Goal: Transaction & Acquisition: Purchase product/service

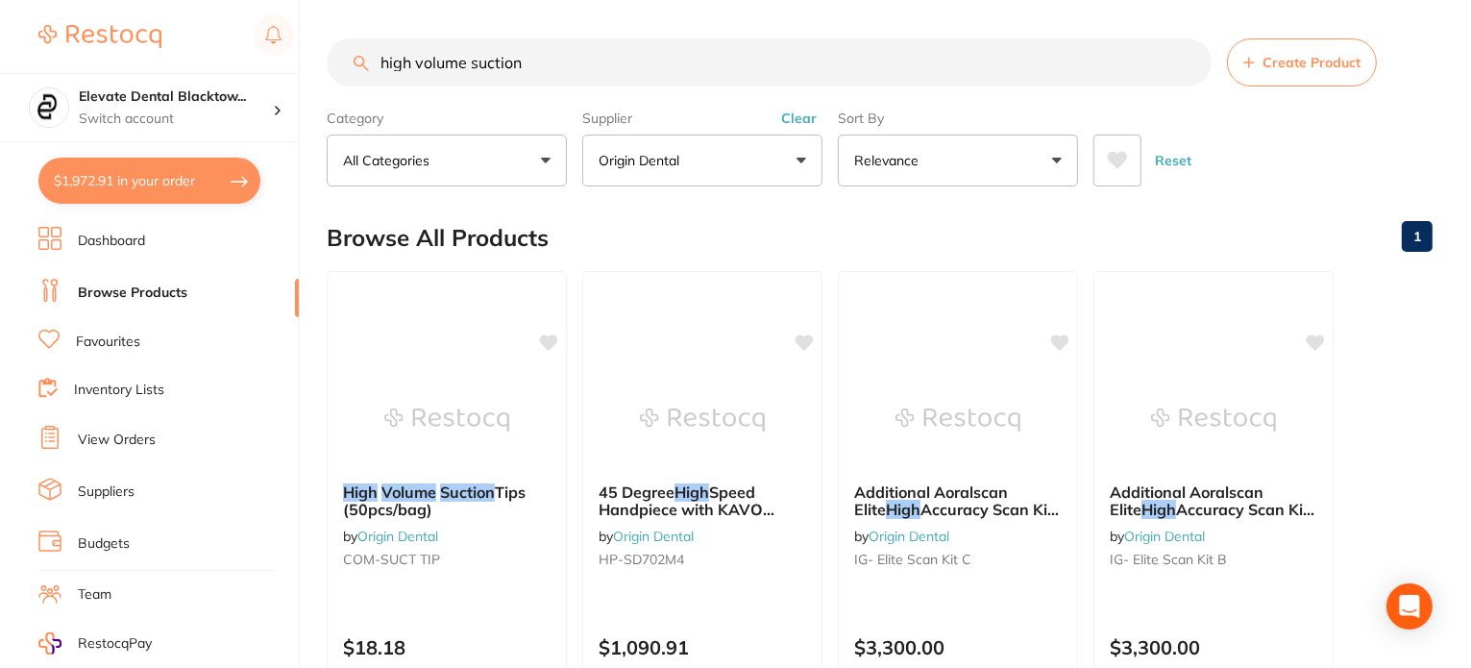
drag, startPoint x: 467, startPoint y: 59, endPoint x: 319, endPoint y: 56, distance: 148.0
click at [319, 56] on div "$1,972.91 Elevate Dental Blacktow... Switch account Elevate Dental Blacktown $1…" at bounding box center [735, 334] width 1471 height 668
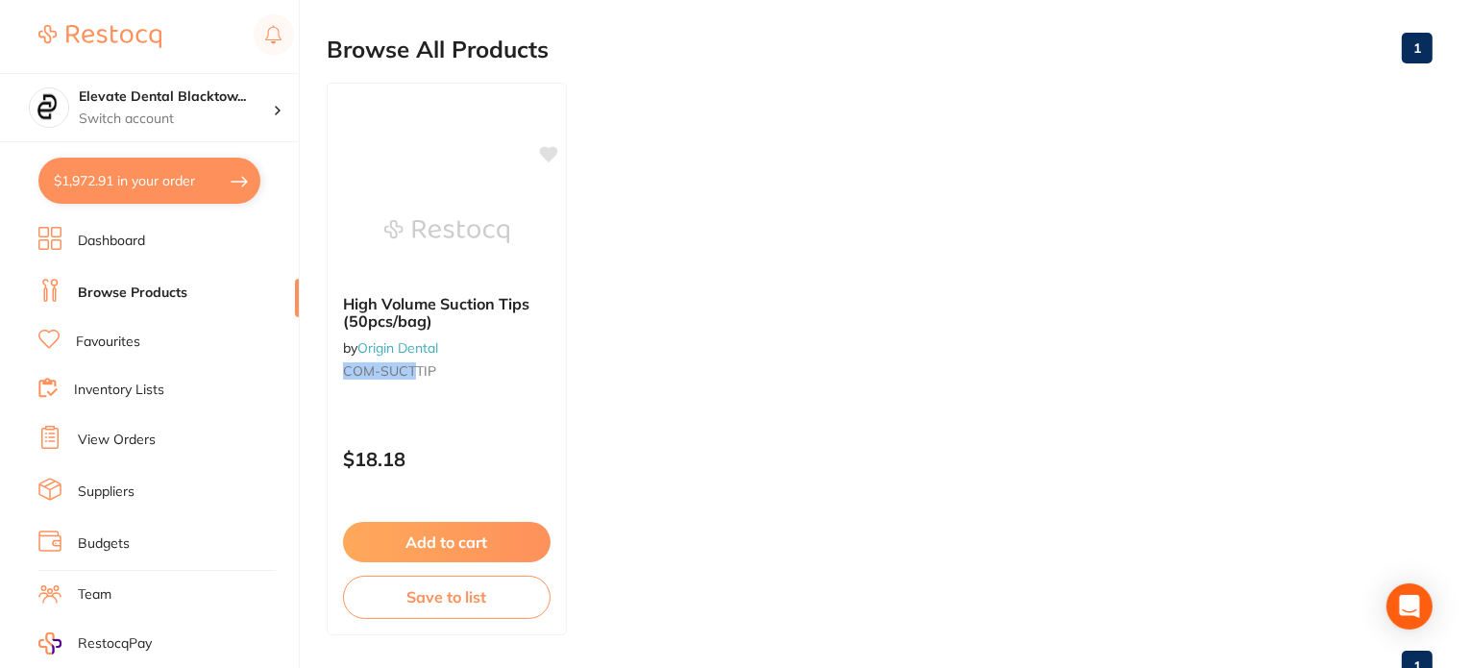
scroll to position [192, 0]
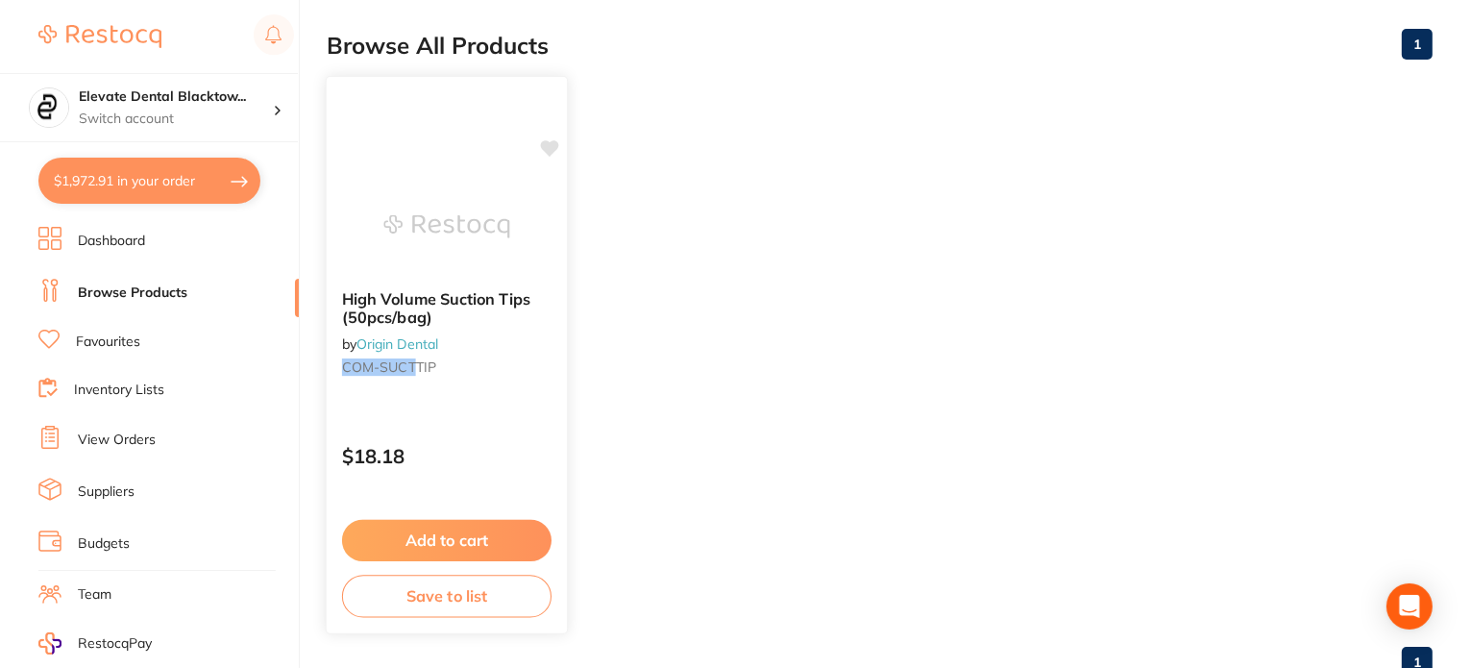
type input "COM-SUCT TIP-DXX"
click at [470, 530] on button "Add to cart" at bounding box center [446, 540] width 209 height 41
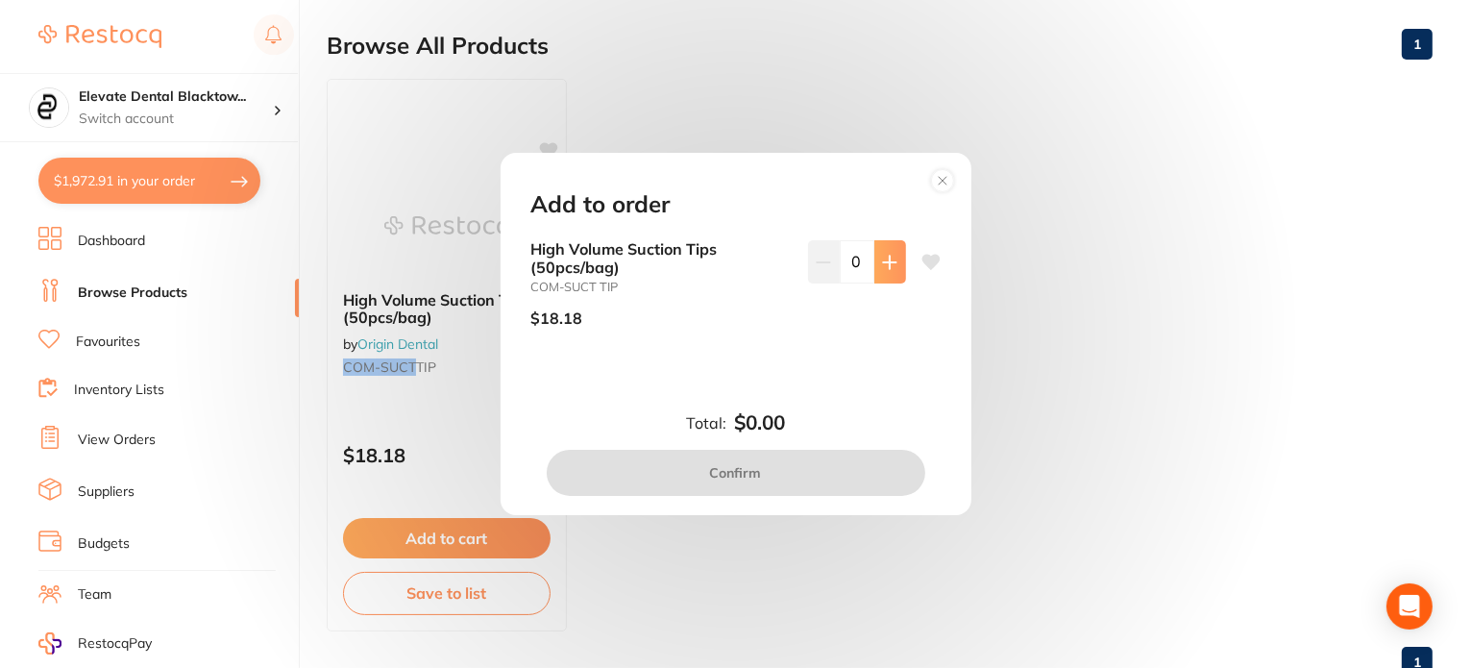
click at [896, 264] on button at bounding box center [890, 261] width 32 height 42
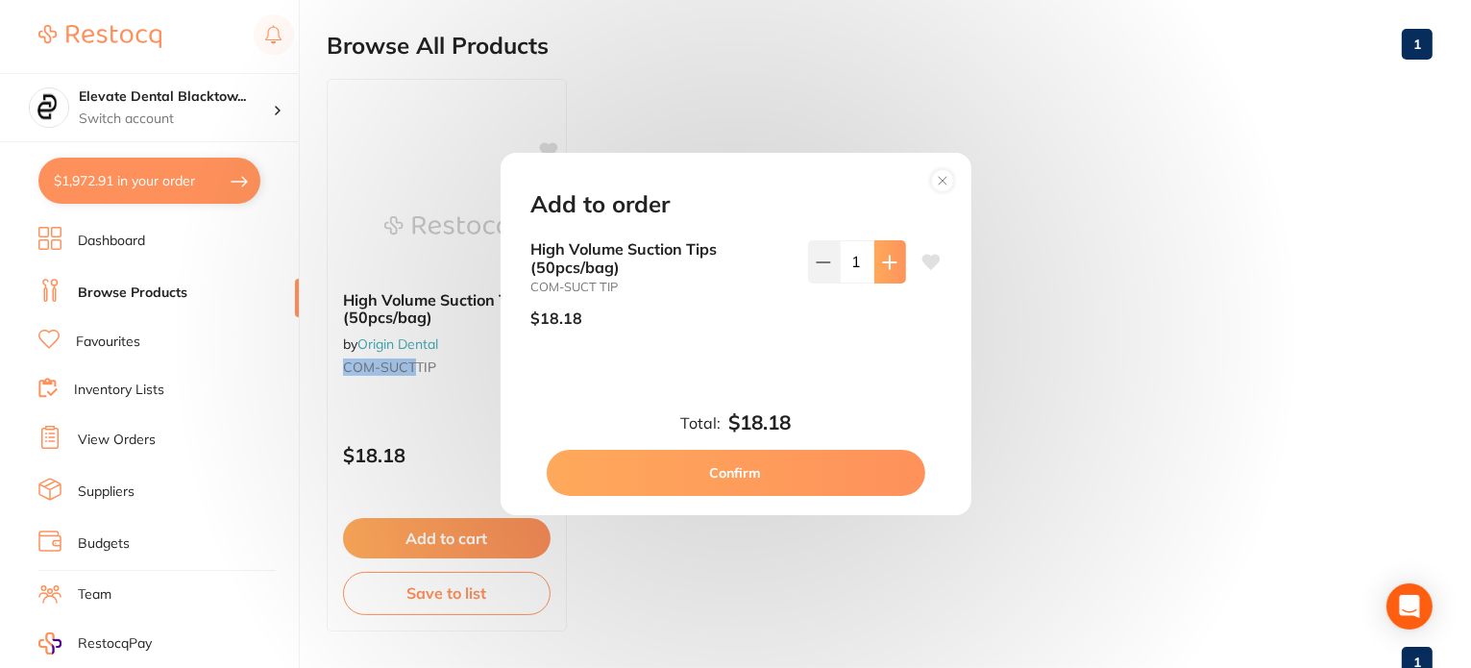
click at [896, 263] on button at bounding box center [890, 261] width 32 height 42
drag, startPoint x: 895, startPoint y: 263, endPoint x: 883, endPoint y: 260, distance: 11.9
click at [893, 263] on button at bounding box center [890, 261] width 32 height 42
click at [883, 260] on icon at bounding box center [889, 262] width 15 height 15
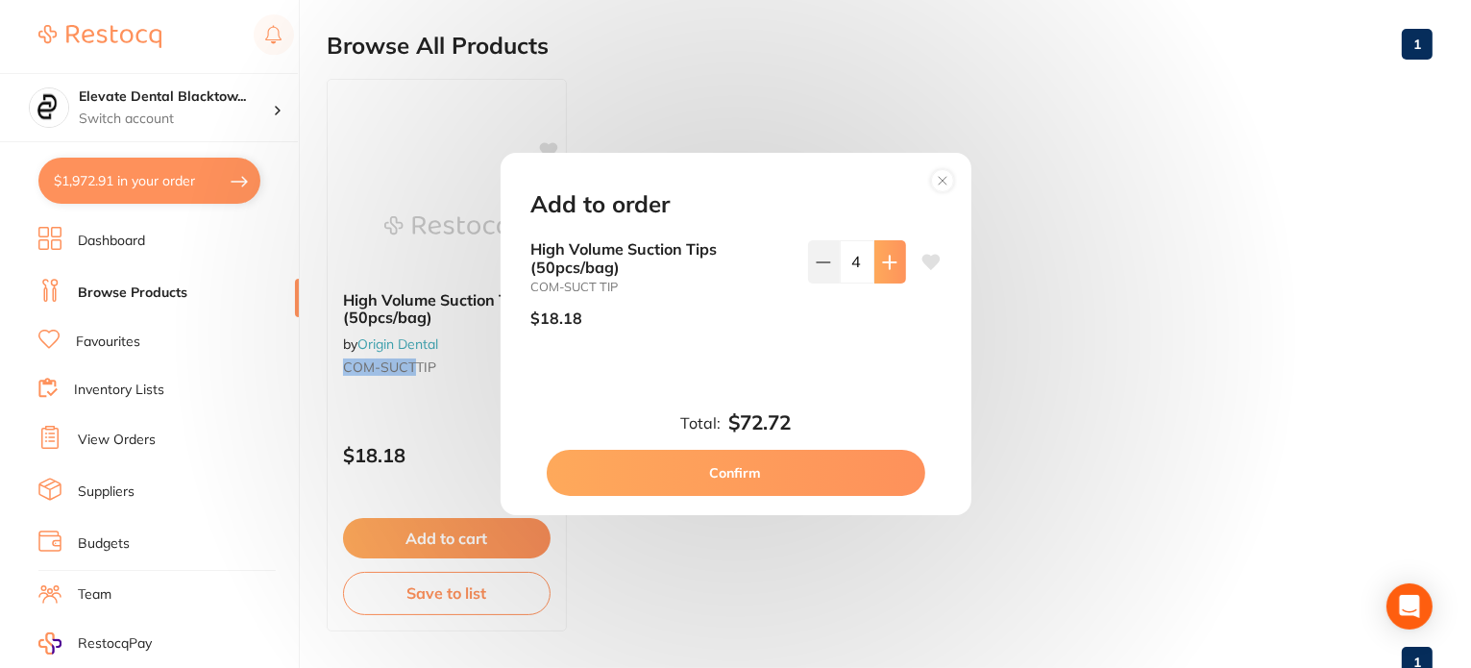
type input "5"
click at [740, 477] on button "Confirm" at bounding box center [736, 473] width 379 height 46
